Goal: Find specific page/section: Find specific page/section

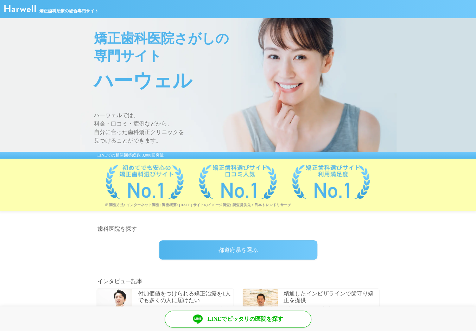
click at [203, 77] on span "ハーウェル" at bounding box center [245, 81] width 302 height 32
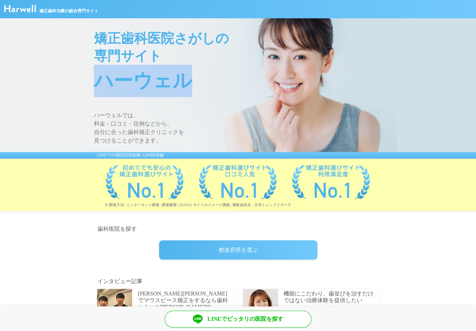
drag, startPoint x: 195, startPoint y: 85, endPoint x: 93, endPoint y: 83, distance: 101.6
click at [93, 83] on div "矯正歯科医院さがしの 専門サイト ハーウェル ハーウェルでは、 料金・口コミ・症例などから、 自分に合った歯科矯正クリニックを 見つけることができます。" at bounding box center [238, 85] width 316 height 134
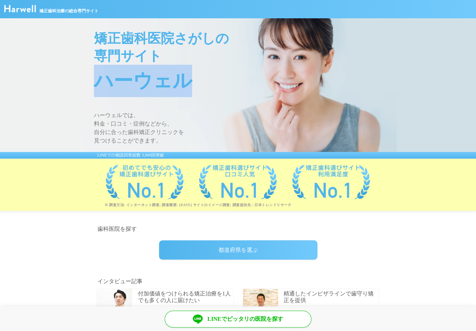
drag, startPoint x: 96, startPoint y: 84, endPoint x: 186, endPoint y: 92, distance: 90.4
click at [186, 92] on span "ハーウェル" at bounding box center [245, 81] width 302 height 32
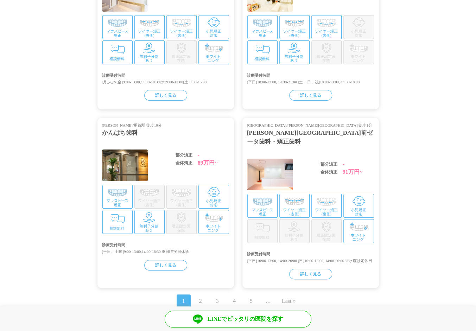
scroll to position [1433, 0]
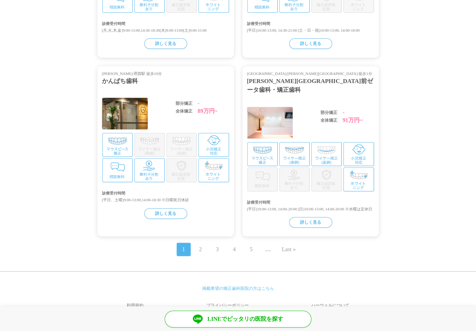
click at [199, 245] on link "2" at bounding box center [200, 249] width 3 height 8
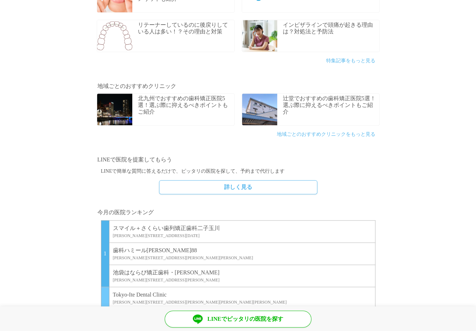
scroll to position [473, 0]
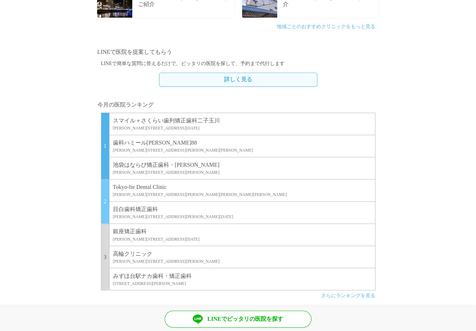
click at [276, 78] on link "詳しく見る" at bounding box center [238, 79] width 158 height 14
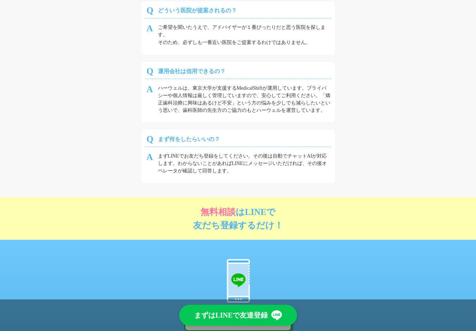
scroll to position [2096, 0]
